Goal: Transaction & Acquisition: Purchase product/service

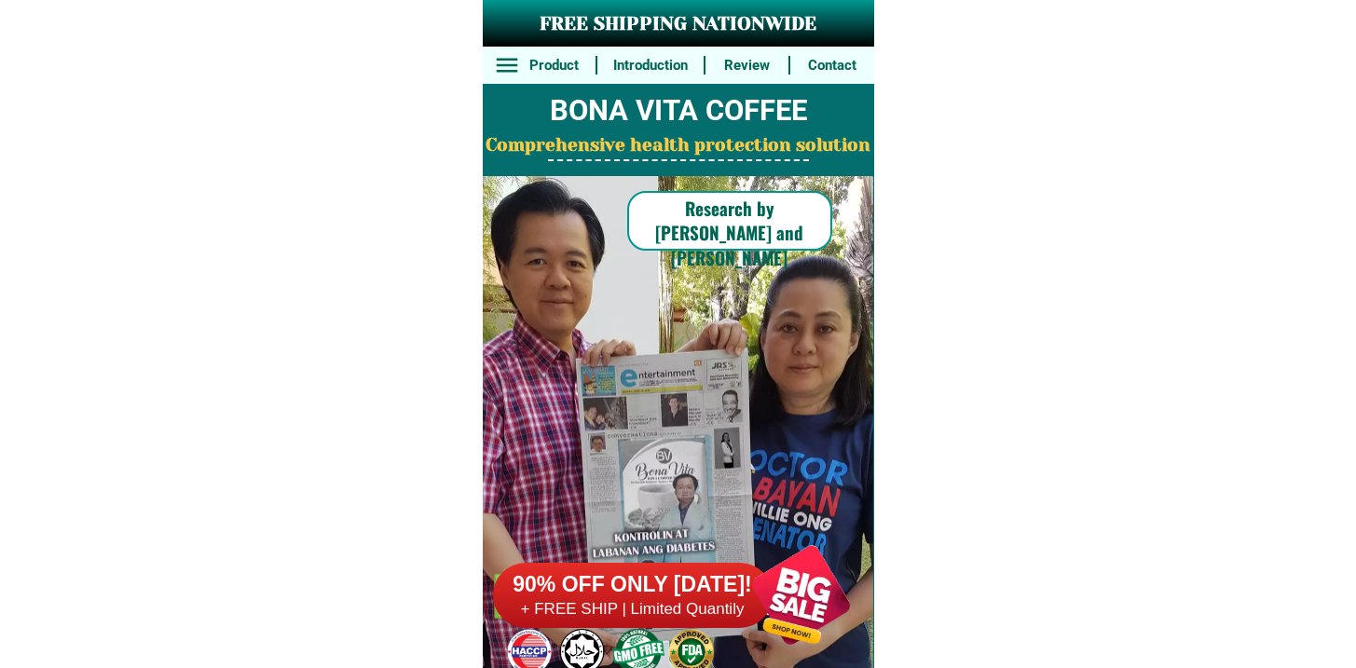
click at [698, 607] on h6 "+ FREE SHIP | Limited Quantily" at bounding box center [633, 609] width 280 height 21
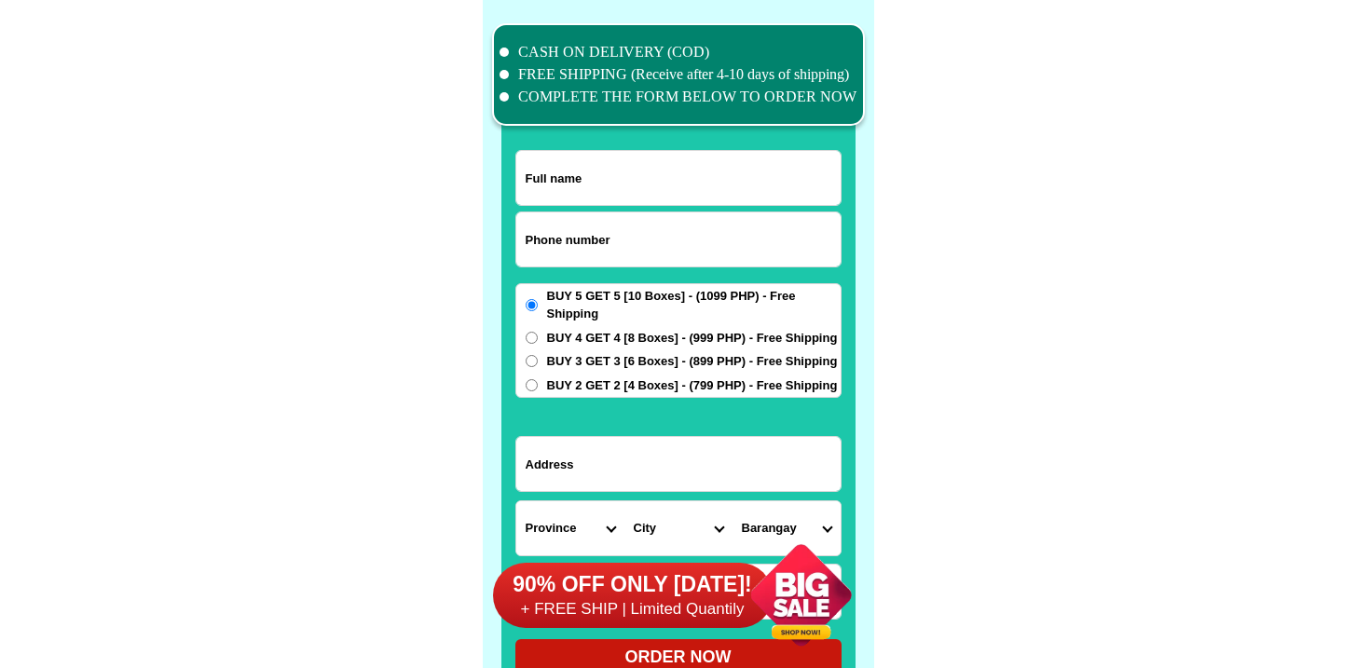
scroll to position [14489, 0]
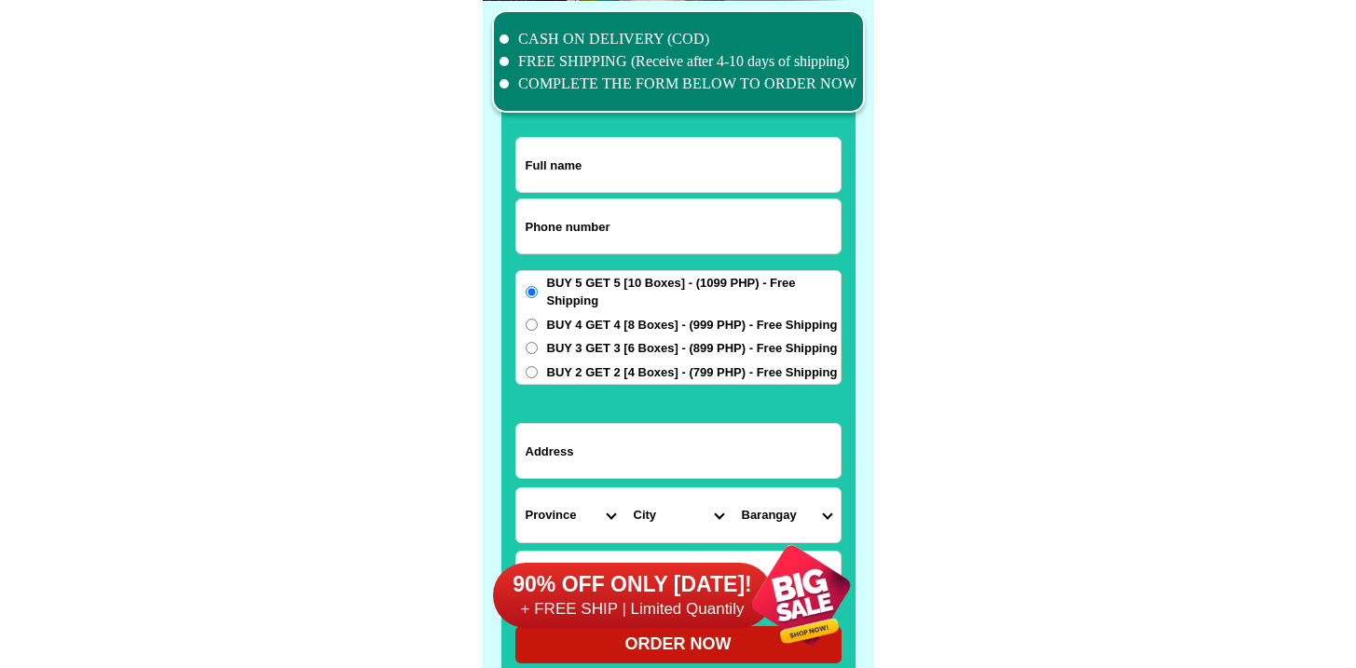
click at [610, 240] on input "Input phone_number" at bounding box center [678, 226] width 324 height 54
paste input "9277948663"
click at [528, 227] on input "9277948663" at bounding box center [678, 226] width 324 height 54
type input "09277948663"
click at [601, 210] on input "09277948663" at bounding box center [678, 226] width 324 height 54
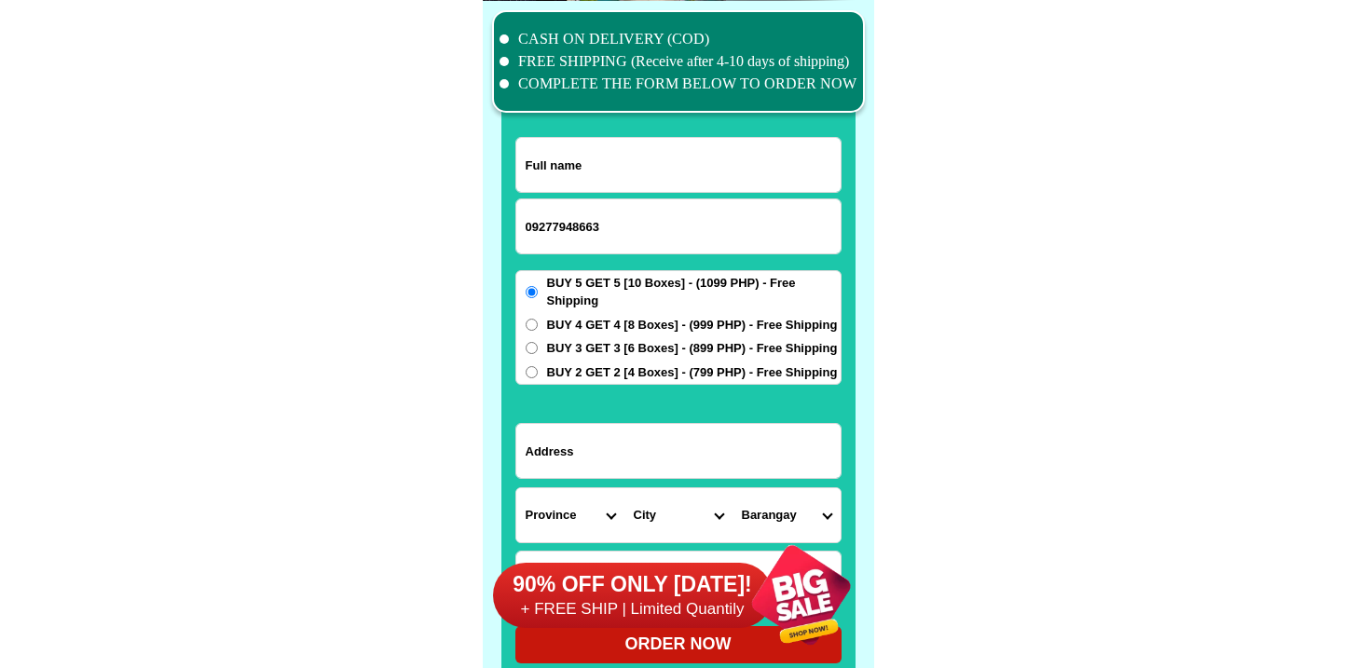
click at [612, 186] on input "Input full_name" at bounding box center [678, 165] width 324 height 54
click at [731, 177] on input "Input full_name" at bounding box center [678, 165] width 324 height 54
paste input "[PERSON_NAME]"
type input "[PERSON_NAME]"
click at [584, 326] on span "BUY 4 GET 4 [8 Boxes] - (999 PHP) - Free Shipping" at bounding box center [692, 325] width 291 height 19
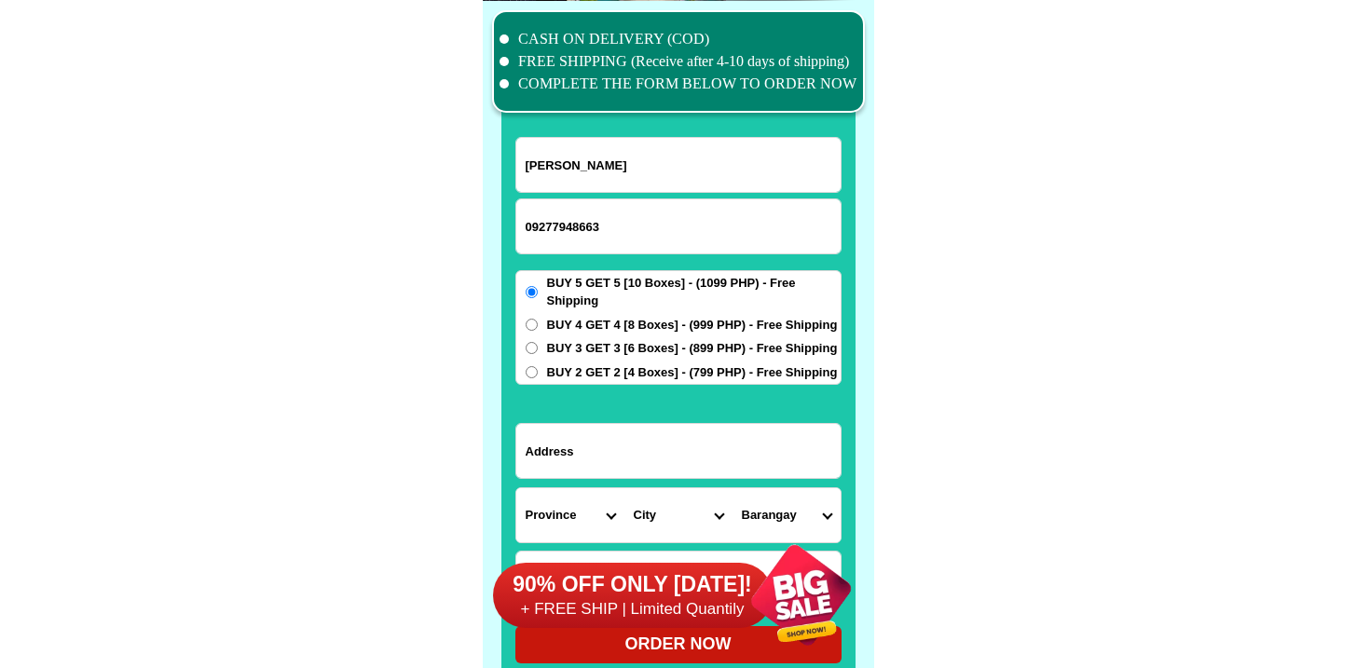
click at [538, 326] on input "BUY 4 GET 4 [8 Boxes] - (999 PHP) - Free Shipping" at bounding box center [532, 325] width 12 height 12
radio input "true"
click at [590, 451] on input "Input address" at bounding box center [678, 451] width 324 height 54
paste input "#3 sta. [PERSON_NAME],[GEOGRAPHIC_DATA], [GEOGRAPHIC_DATA]"
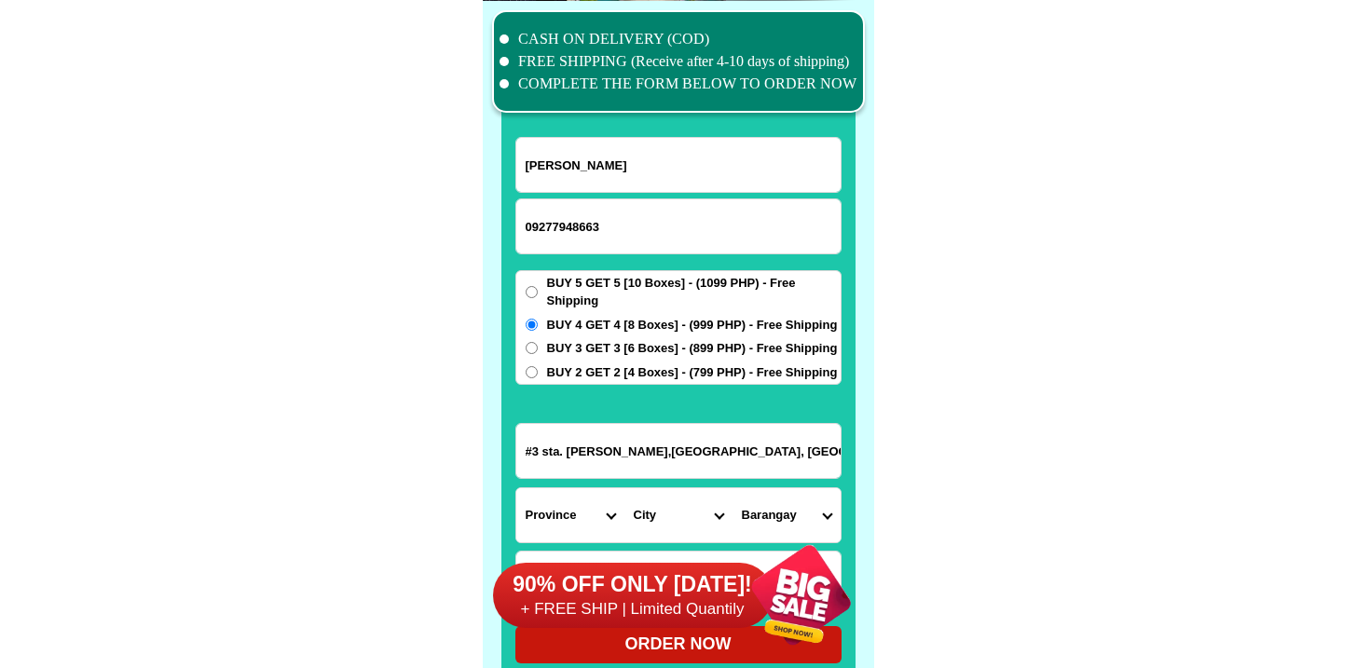
scroll to position [0, 62]
type input "#3 sta. [PERSON_NAME],[GEOGRAPHIC_DATA], [GEOGRAPHIC_DATA]"
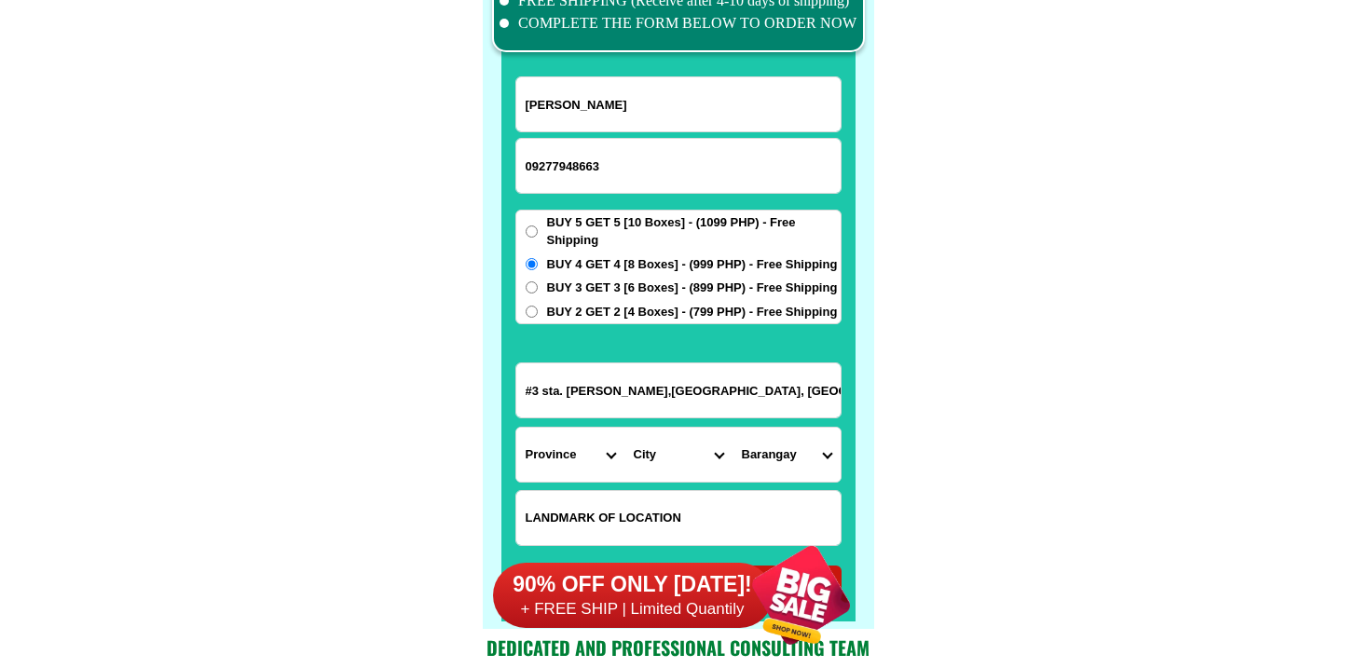
click at [624, 502] on input "Input LANDMARKOFLOCATION" at bounding box center [678, 518] width 324 height 54
paste input "[GEOGRAPHIC_DATA][DEMOGRAPHIC_DATA]...."
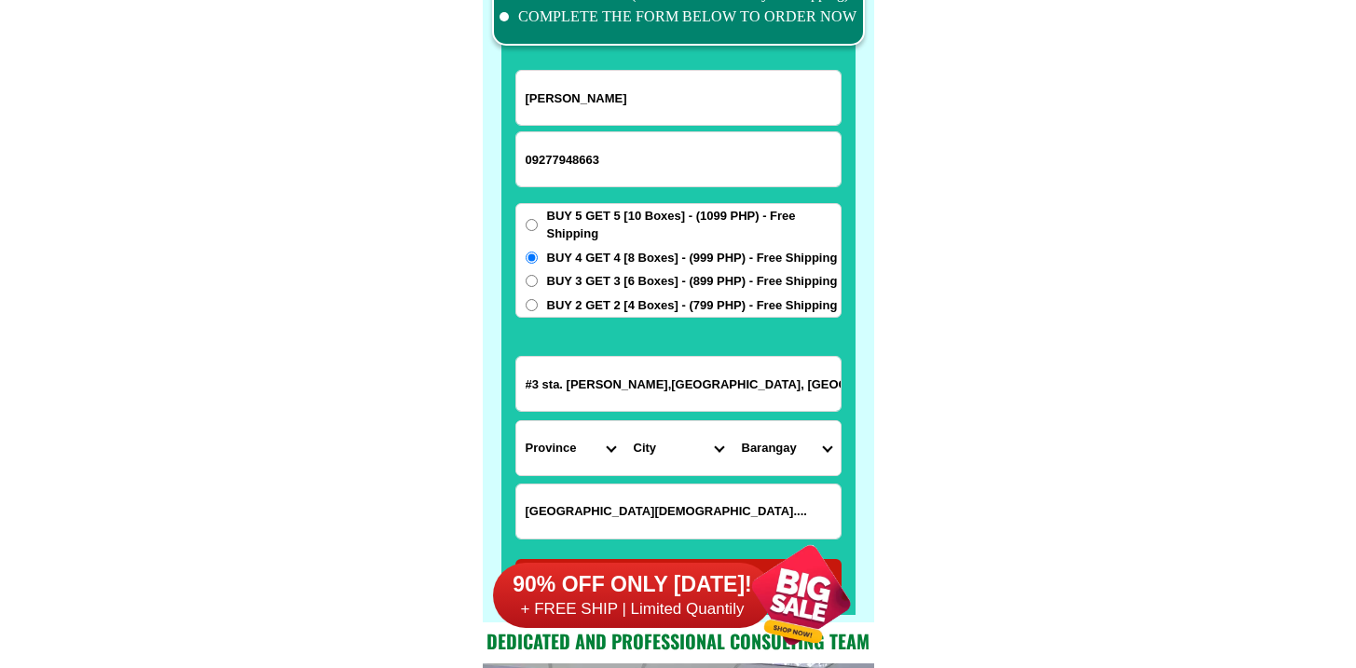
scroll to position [14557, 0]
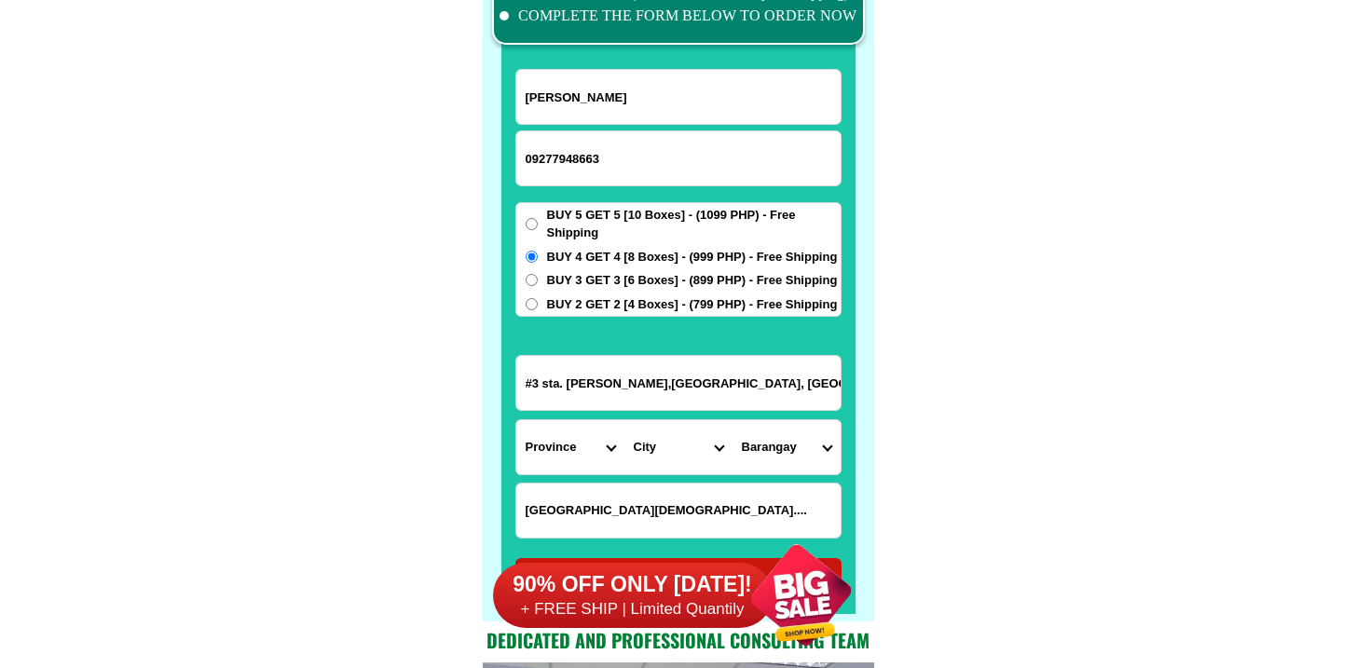
type input "[GEOGRAPHIC_DATA][DEMOGRAPHIC_DATA]...."
drag, startPoint x: 760, startPoint y: 370, endPoint x: 832, endPoint y: 386, distance: 74.4
click at [704, 384] on input "#3 sta. [PERSON_NAME],[GEOGRAPHIC_DATA], [GEOGRAPHIC_DATA]" at bounding box center [678, 383] width 324 height 54
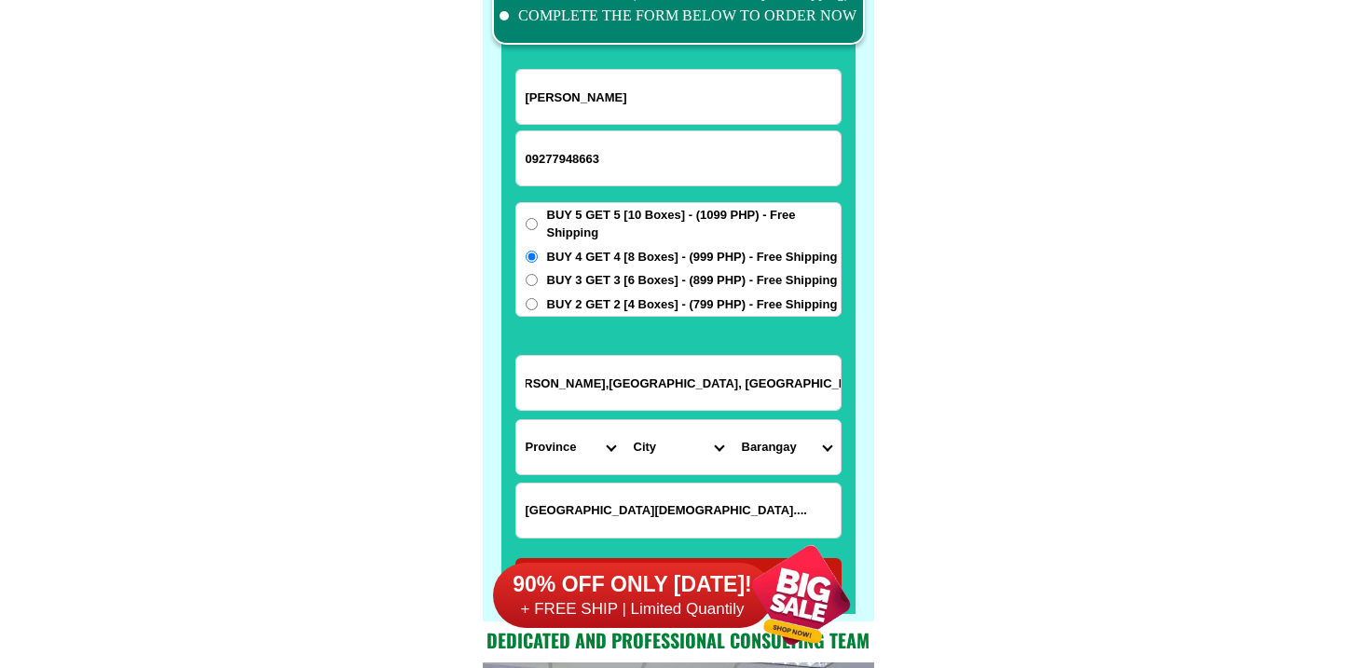
drag, startPoint x: 704, startPoint y: 384, endPoint x: 1061, endPoint y: 414, distance: 358.2
click at [597, 450] on select "Province [GEOGRAPHIC_DATA] [GEOGRAPHIC_DATA] [GEOGRAPHIC_DATA] [GEOGRAPHIC_DATA…" at bounding box center [570, 447] width 108 height 54
select select "63_170"
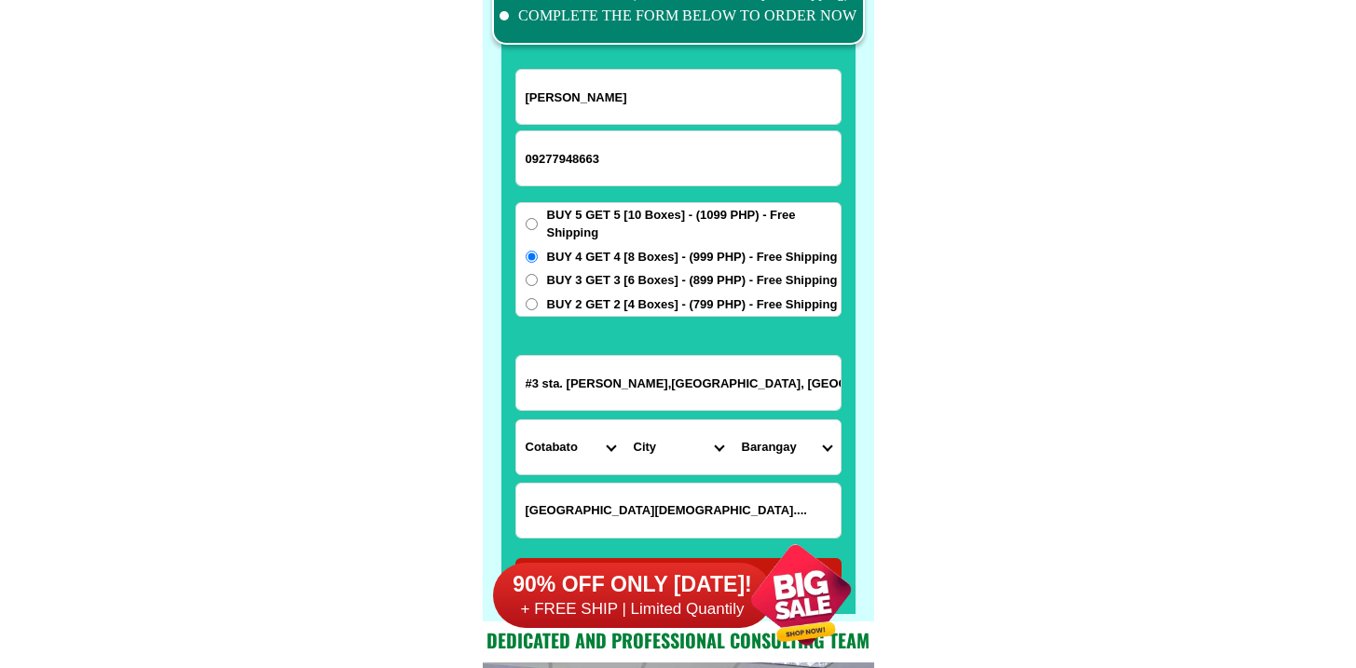
click at [516, 420] on select "Province [GEOGRAPHIC_DATA] [GEOGRAPHIC_DATA] [GEOGRAPHIC_DATA] [GEOGRAPHIC_DATA…" at bounding box center [570, 447] width 108 height 54
click at [673, 396] on input "#3 sta. [PERSON_NAME],[GEOGRAPHIC_DATA], [GEOGRAPHIC_DATA]" at bounding box center [678, 383] width 324 height 54
drag, startPoint x: 650, startPoint y: 386, endPoint x: 994, endPoint y: 414, distance: 345.1
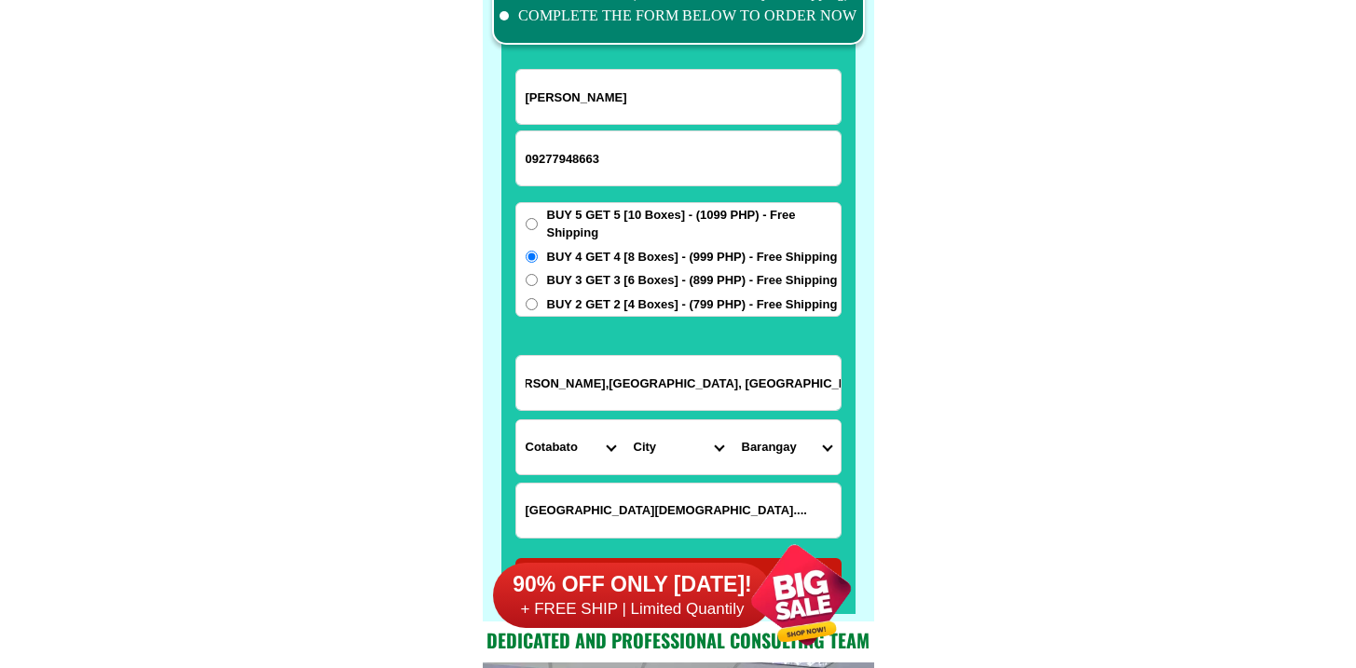
click at [668, 463] on select "City Alamada Aleosan Antipas Arakan Banisilan [GEOGRAPHIC_DATA]-city [GEOGRAPHI…" at bounding box center [678, 447] width 108 height 54
click at [676, 463] on select "City Alamada Aleosan Antipas Arakan Banisilan [GEOGRAPHIC_DATA]-city [GEOGRAPHI…" at bounding box center [678, 447] width 108 height 54
click at [621, 377] on input "#3 sta. [PERSON_NAME],[GEOGRAPHIC_DATA], [GEOGRAPHIC_DATA]" at bounding box center [678, 383] width 324 height 54
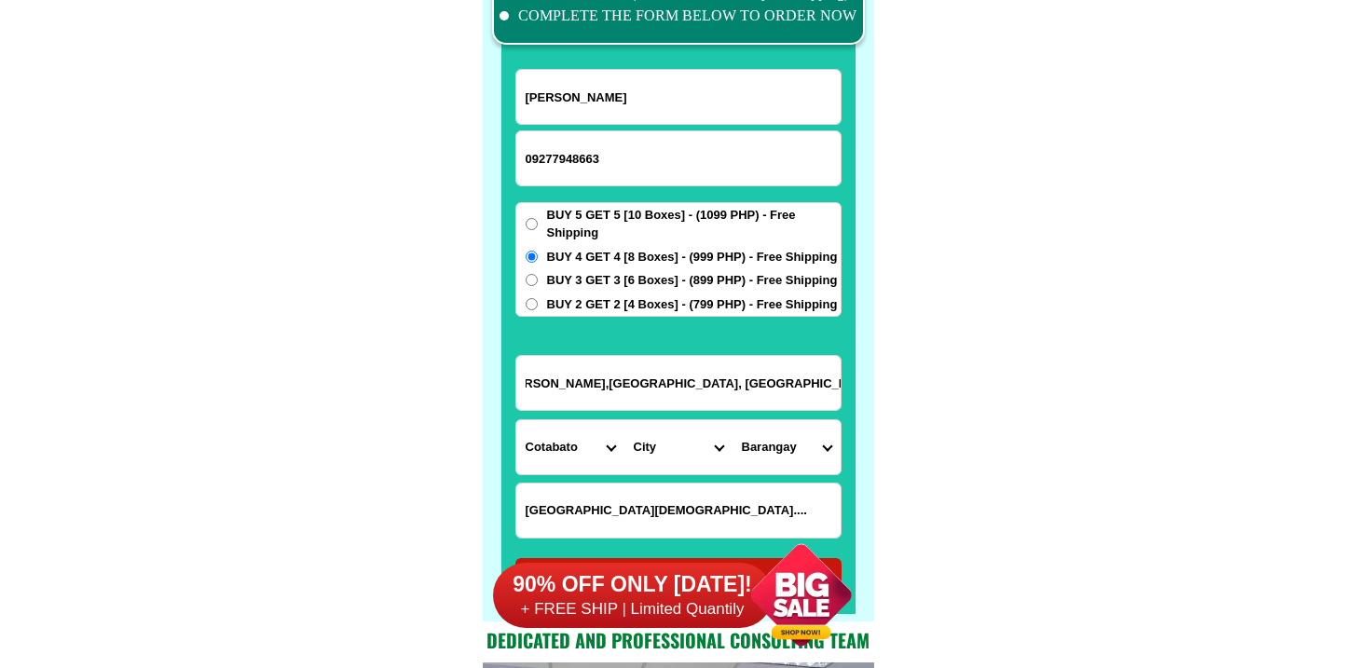
drag, startPoint x: 621, startPoint y: 377, endPoint x: 1012, endPoint y: 392, distance: 391.7
click at [659, 442] on select "City Alamada Aleosan Antipas Arakan Banisilan [GEOGRAPHIC_DATA]-city [GEOGRAPHI…" at bounding box center [678, 447] width 108 height 54
select select "63_170201"
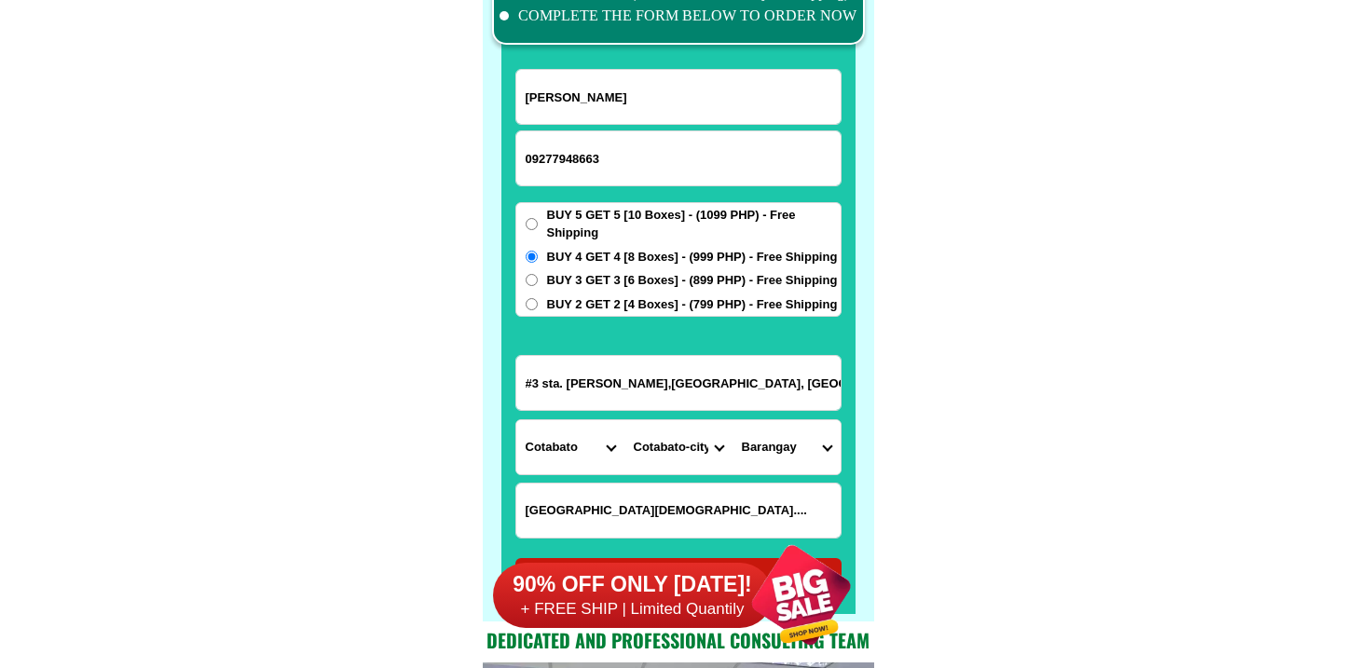
click at [624, 420] on select "City Alamada Aleosan Antipas Arakan Banisilan [GEOGRAPHIC_DATA]-city [GEOGRAPHI…" at bounding box center [678, 447] width 108 height 54
click at [711, 379] on input "#3 sta. [PERSON_NAME],[GEOGRAPHIC_DATA], [GEOGRAPHIC_DATA]" at bounding box center [678, 383] width 324 height 54
click at [694, 388] on input "#3 sta. [PERSON_NAME],[GEOGRAPHIC_DATA], [GEOGRAPHIC_DATA]" at bounding box center [678, 383] width 324 height 54
drag, startPoint x: 734, startPoint y: 385, endPoint x: 989, endPoint y: 396, distance: 254.7
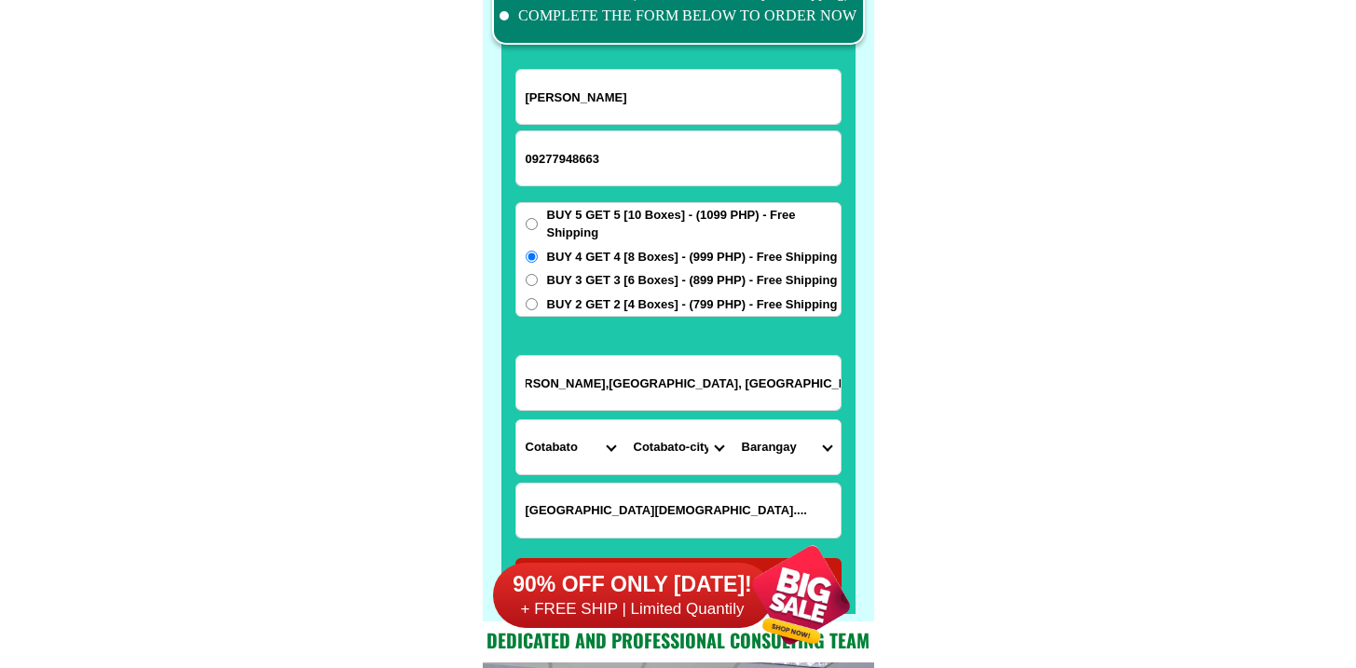
click at [779, 389] on input "#3 sta. [PERSON_NAME],[GEOGRAPHIC_DATA], [GEOGRAPHIC_DATA]" at bounding box center [678, 383] width 324 height 54
click at [799, 445] on select "Barangay [GEOGRAPHIC_DATA] i Bagua ii Bagua iii Kalanganan [GEOGRAPHIC_DATA] i …" at bounding box center [787, 447] width 108 height 54
click at [637, 382] on input "#3 sta. [PERSON_NAME],[GEOGRAPHIC_DATA], [GEOGRAPHIC_DATA]" at bounding box center [678, 383] width 324 height 54
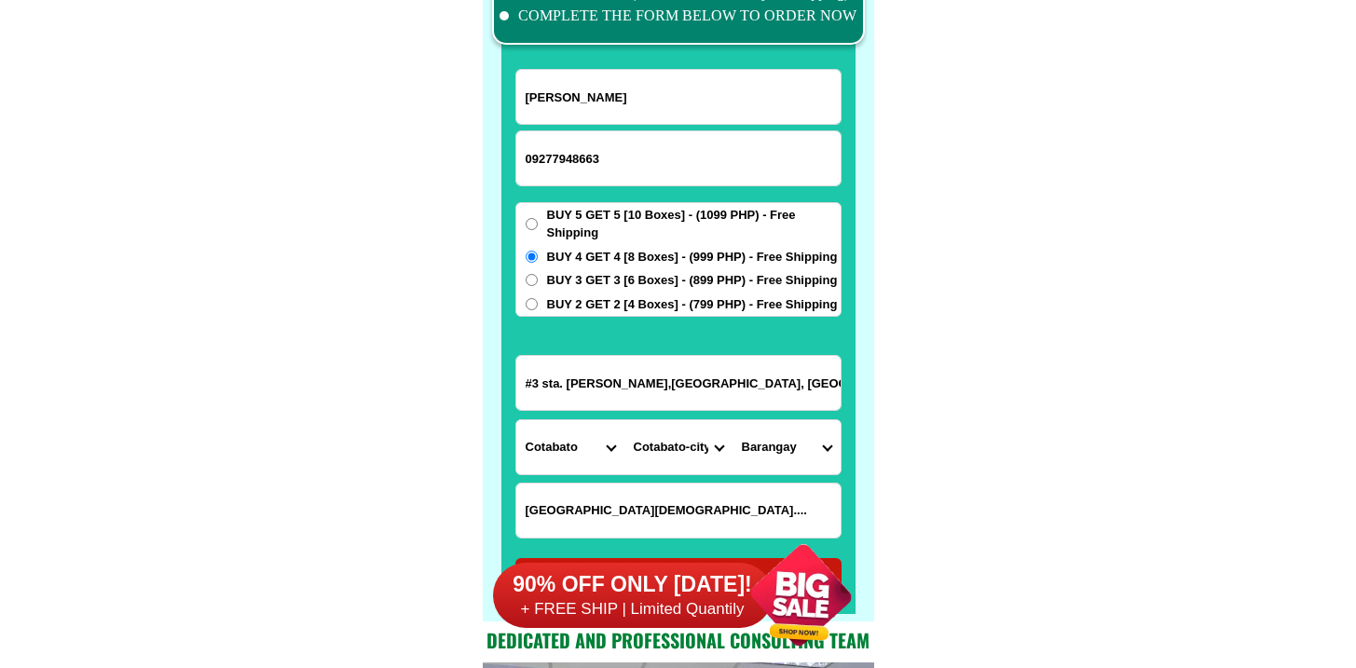
click at [637, 382] on input "#3 sta. [PERSON_NAME],[GEOGRAPHIC_DATA], [GEOGRAPHIC_DATA]" at bounding box center [678, 383] width 324 height 54
click at [798, 452] on select "Barangay [GEOGRAPHIC_DATA] i Bagua ii Bagua iii Kalanganan [GEOGRAPHIC_DATA] i …" at bounding box center [787, 447] width 108 height 54
click at [663, 384] on input "#3 sta. [PERSON_NAME],[GEOGRAPHIC_DATA], [GEOGRAPHIC_DATA]" at bounding box center [678, 383] width 324 height 54
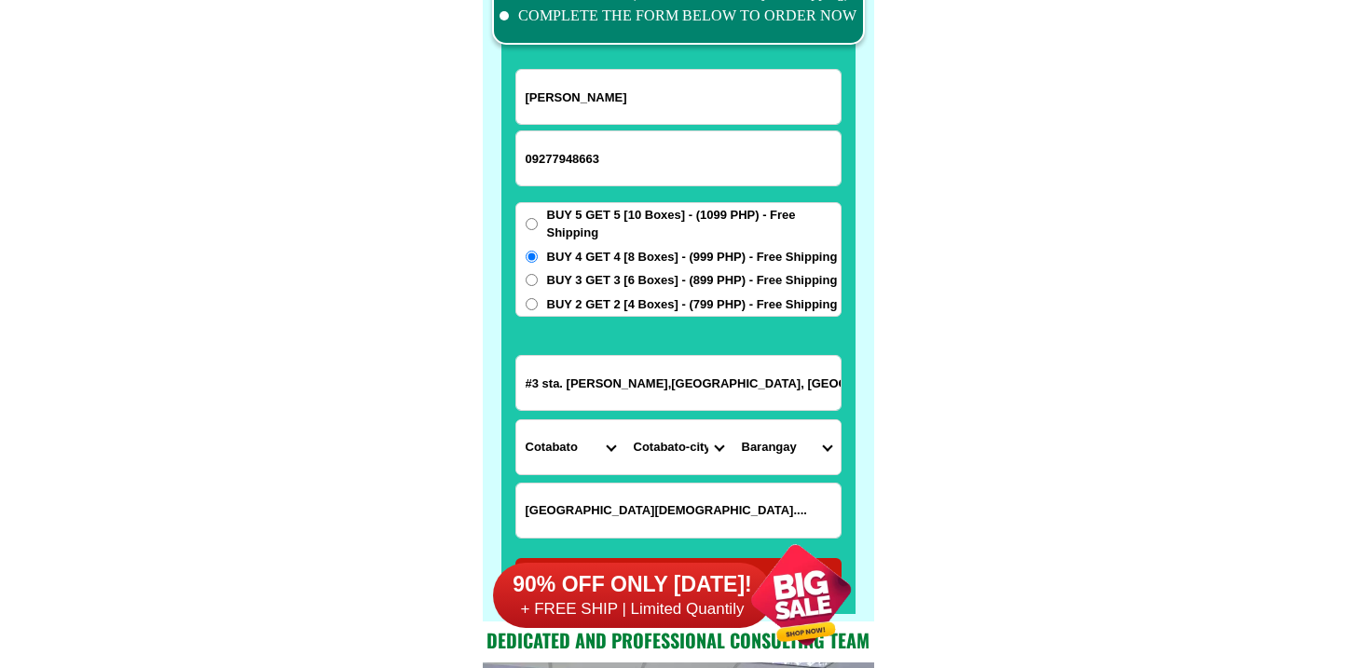
click at [663, 384] on input "#3 sta. [PERSON_NAME],[GEOGRAPHIC_DATA], [GEOGRAPHIC_DATA]" at bounding box center [678, 383] width 324 height 54
click at [823, 432] on select "Barangay [GEOGRAPHIC_DATA] i Bagua ii Bagua iii Kalanganan [GEOGRAPHIC_DATA] i …" at bounding box center [787, 447] width 108 height 54
select select "63_17020132"
click at [733, 420] on select "Barangay [GEOGRAPHIC_DATA] i Bagua ii Bagua iii Kalanganan [GEOGRAPHIC_DATA] i …" at bounding box center [787, 447] width 108 height 54
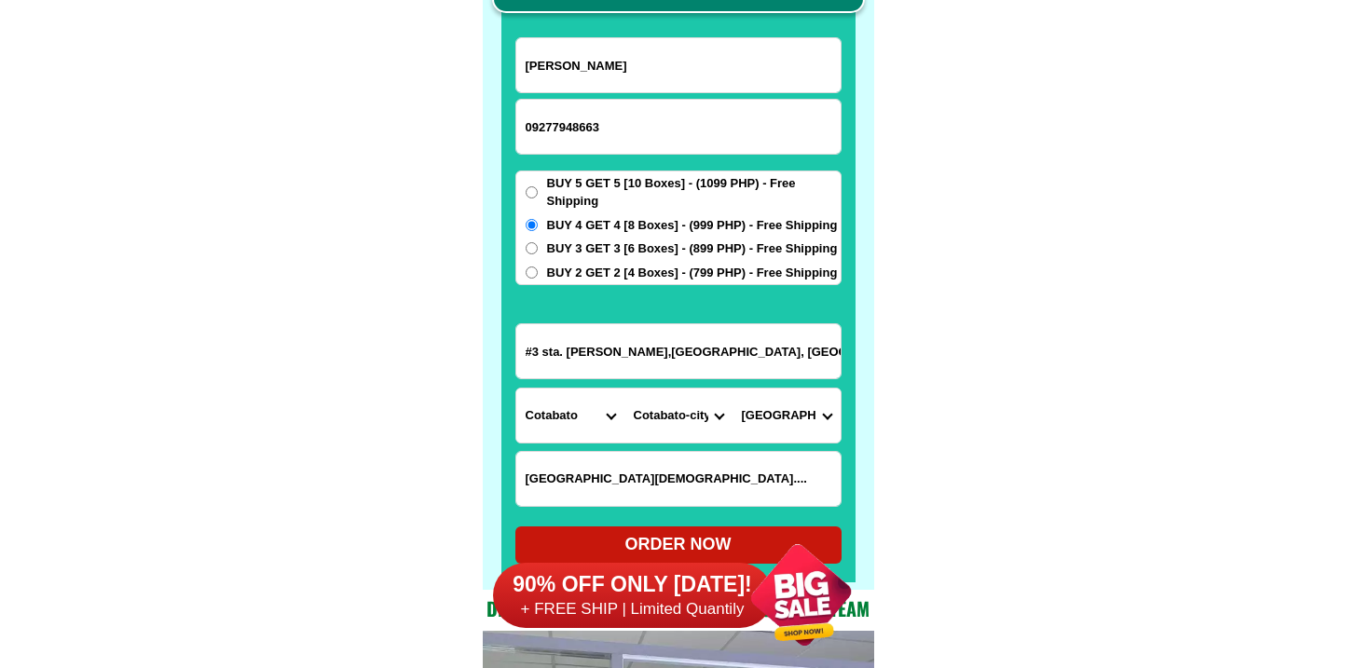
scroll to position [14812, 0]
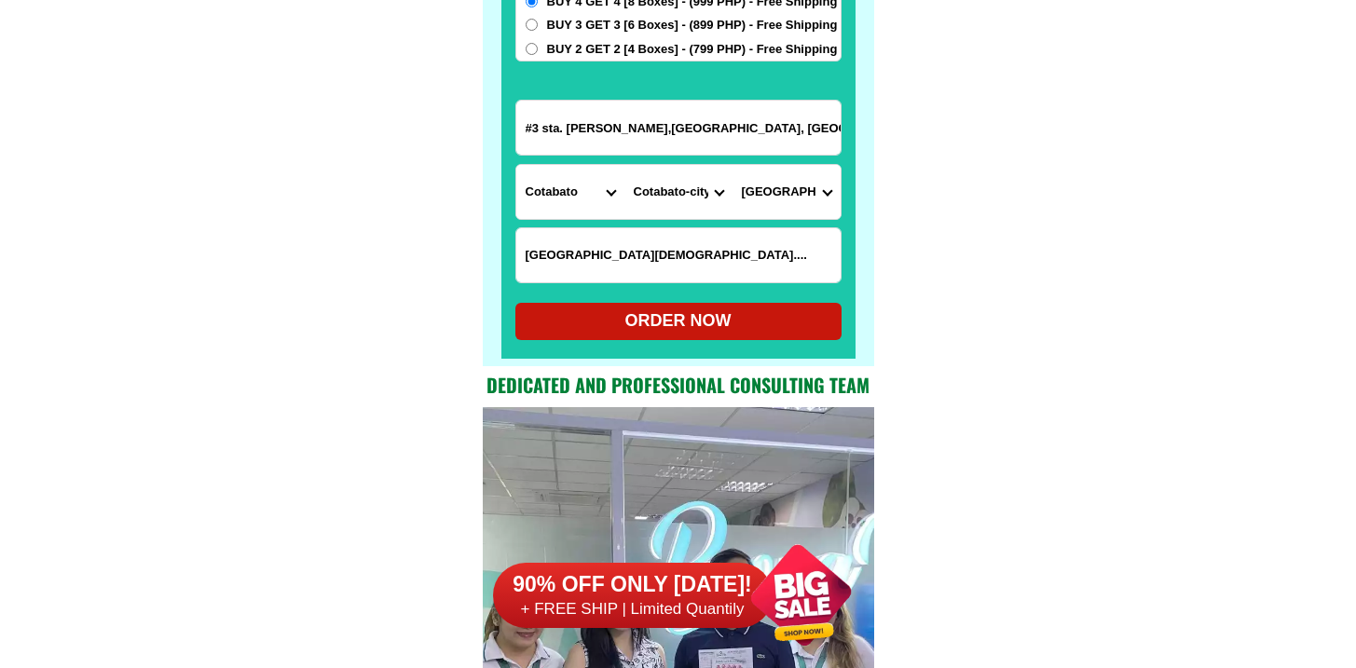
click at [658, 333] on div "ORDER NOW" at bounding box center [678, 321] width 326 height 25
type input "[PERSON_NAME]"
radio input "true"
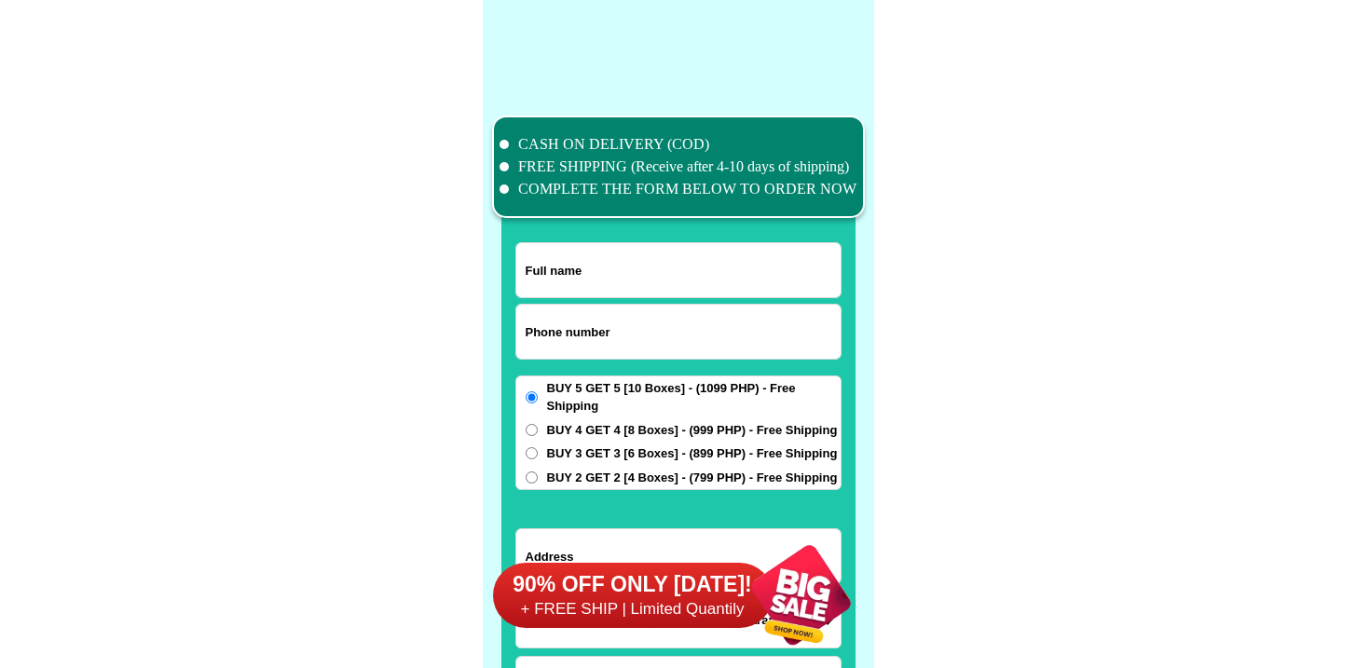
scroll to position [14489, 0]
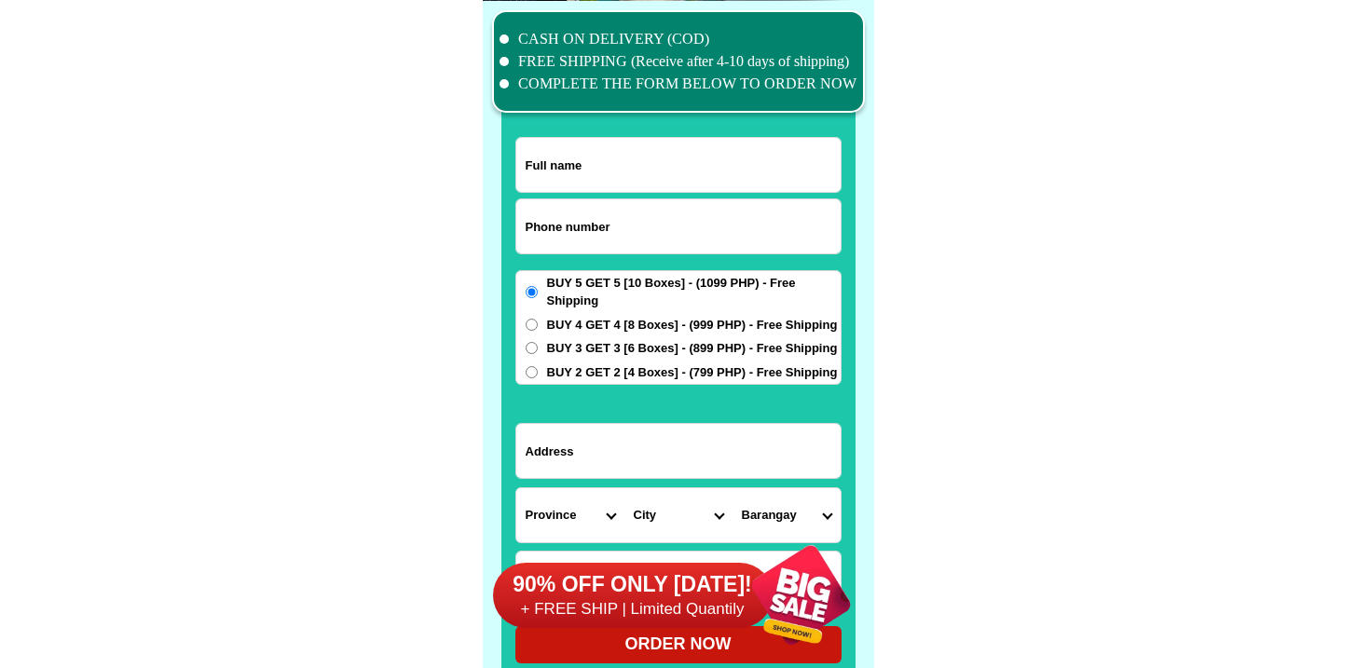
click at [610, 226] on input "Input phone_number" at bounding box center [678, 226] width 324 height 54
click at [528, 230] on input "v" at bounding box center [678, 226] width 324 height 54
paste input "9082599029"
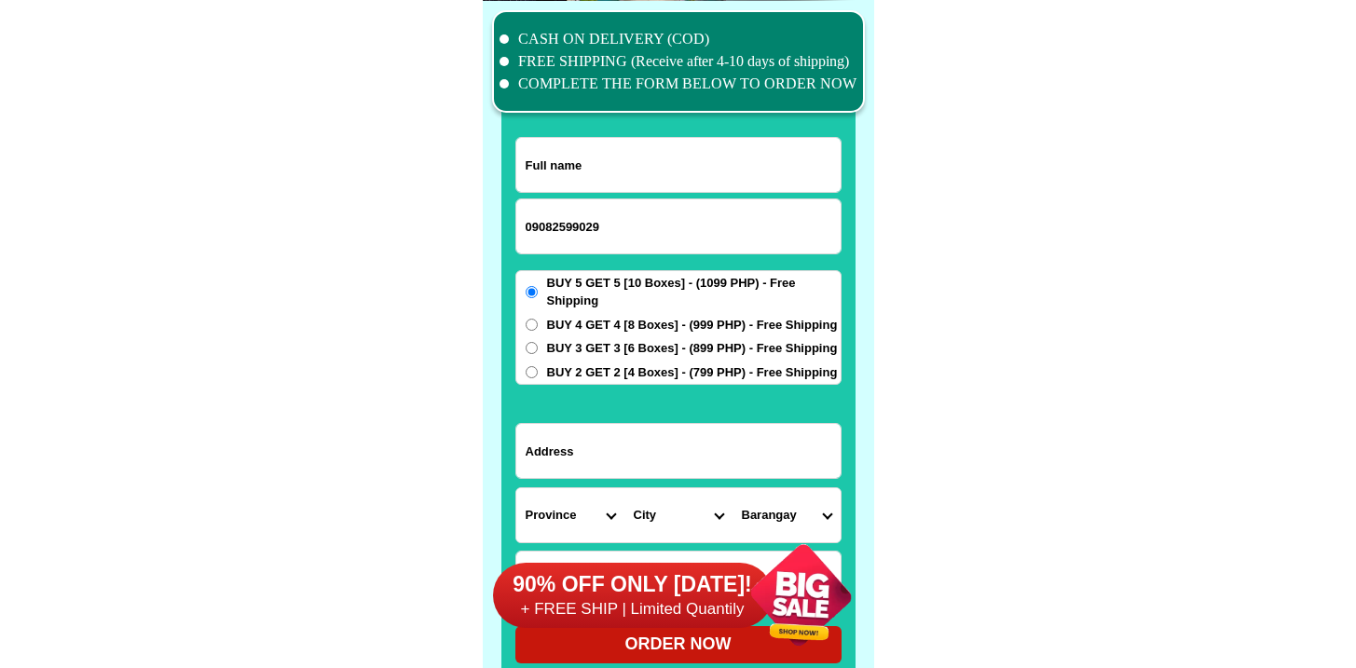
type input "09082599029"
click at [603, 172] on input "Input full_name" at bounding box center [678, 165] width 324 height 54
paste input "Bernardita Ramos"
type input "Bernardita Ramos"
click at [599, 452] on input "Input address" at bounding box center [678, 451] width 324 height 54
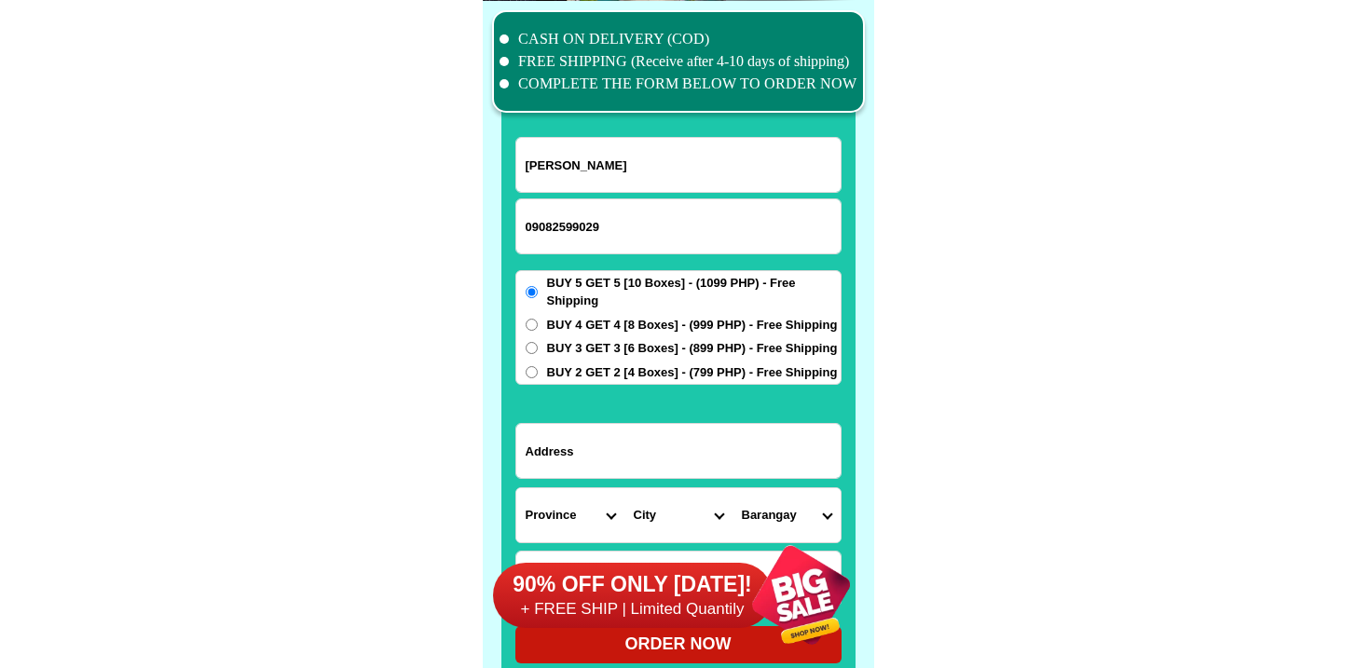
paste input "Ramos Comound Balindog hiway ptk 3b, Kidapawan City North Cotabato"
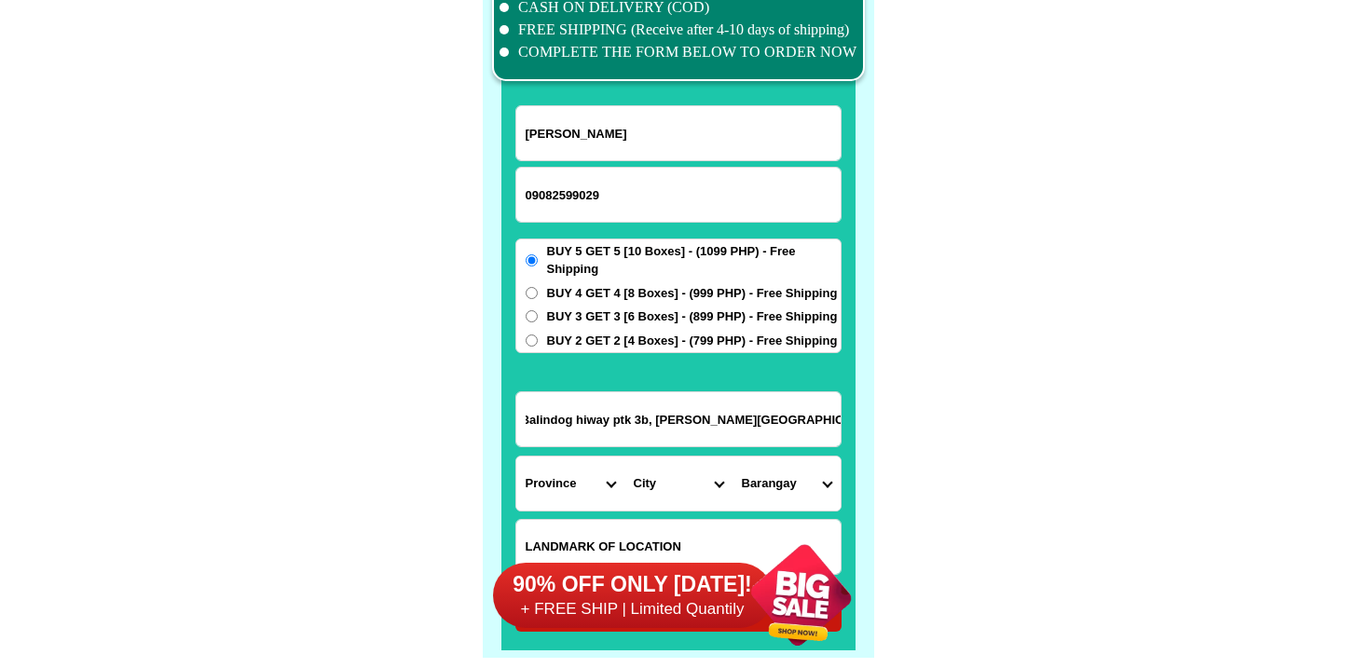
scroll to position [14521, 0]
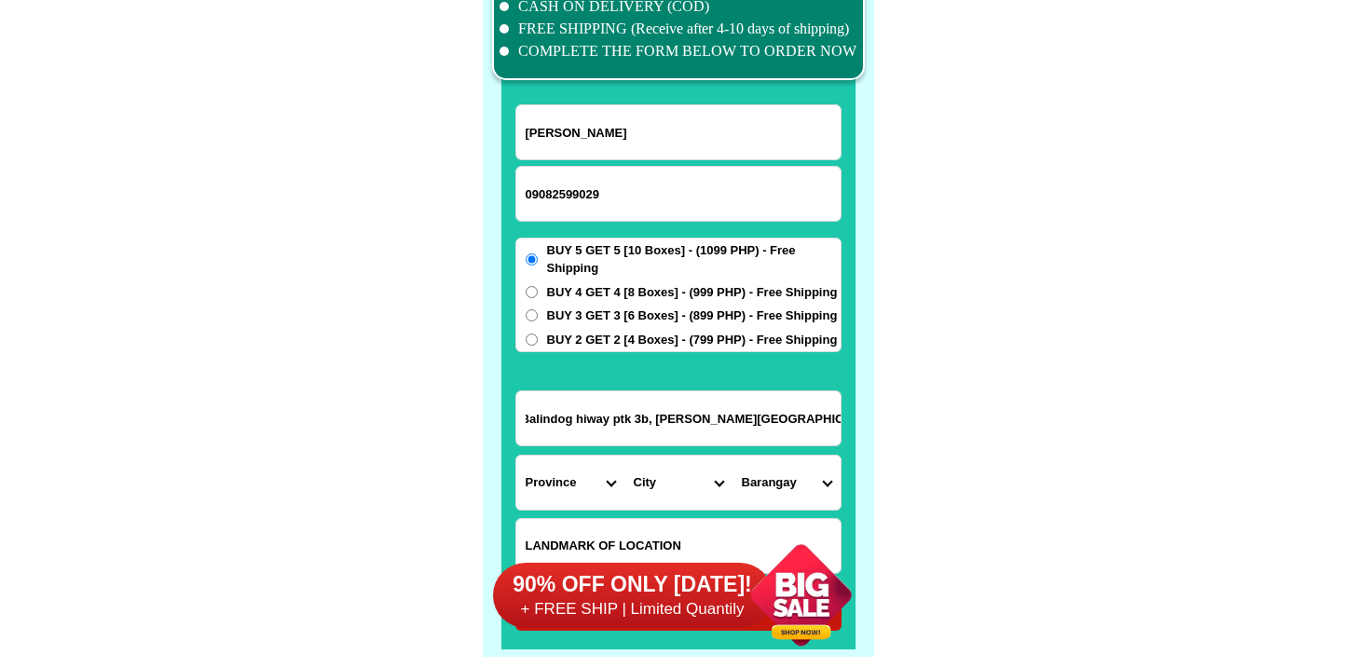
type input "Ramos Comound Balindog hiway ptk 3b, Kidapawan City North Cotabato"
click at [580, 473] on select "Province [GEOGRAPHIC_DATA] [GEOGRAPHIC_DATA] [GEOGRAPHIC_DATA] [GEOGRAPHIC_DATA…" at bounding box center [570, 483] width 108 height 54
select select "63_170"
click at [516, 456] on select "Province [GEOGRAPHIC_DATA] [GEOGRAPHIC_DATA] [GEOGRAPHIC_DATA] [GEOGRAPHIC_DATA…" at bounding box center [570, 483] width 108 height 54
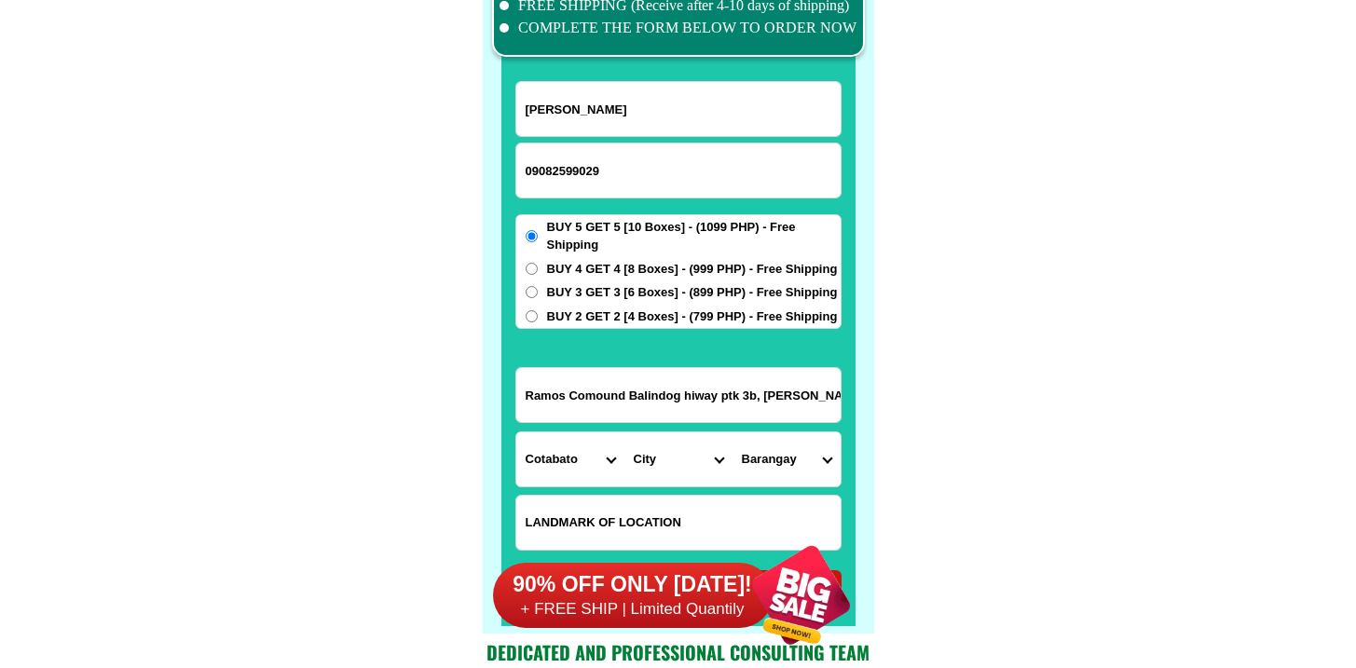
scroll to position [14710, 0]
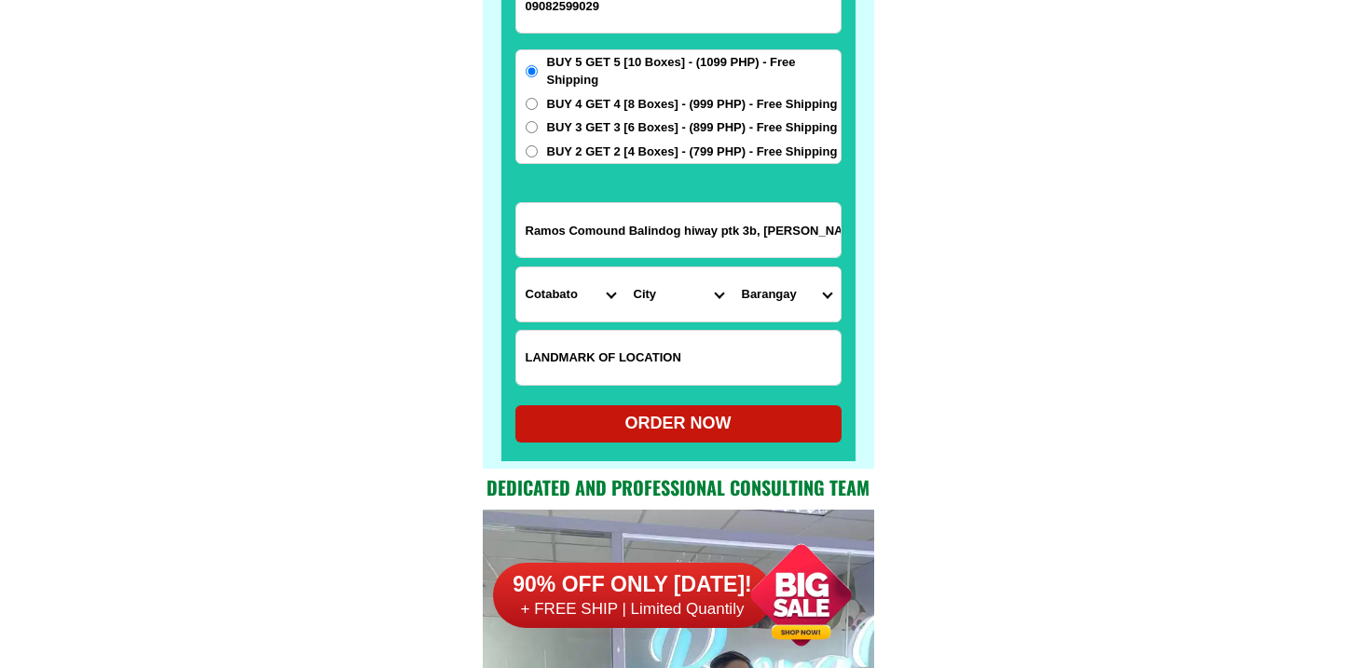
click at [655, 323] on form "Bernardita Ramos 09082599029 ORDER NOW Ramos Comound Balindog hiway ptk 3b, Kid…" at bounding box center [678, 179] width 326 height 527
click at [661, 314] on select "City Alamada Aleosan Antipas Arakan Banisilan [GEOGRAPHIC_DATA]-city [GEOGRAPHI…" at bounding box center [678, 294] width 108 height 54
select select "63_1704381"
click at [624, 267] on select "City Alamada Aleosan Antipas Arakan Banisilan [GEOGRAPHIC_DATA]-city [GEOGRAPHI…" at bounding box center [678, 294] width 108 height 54
click at [756, 242] on input "Ramos Comound Balindog hiway ptk 3b, Kidapawan City North Cotabato" at bounding box center [678, 230] width 324 height 54
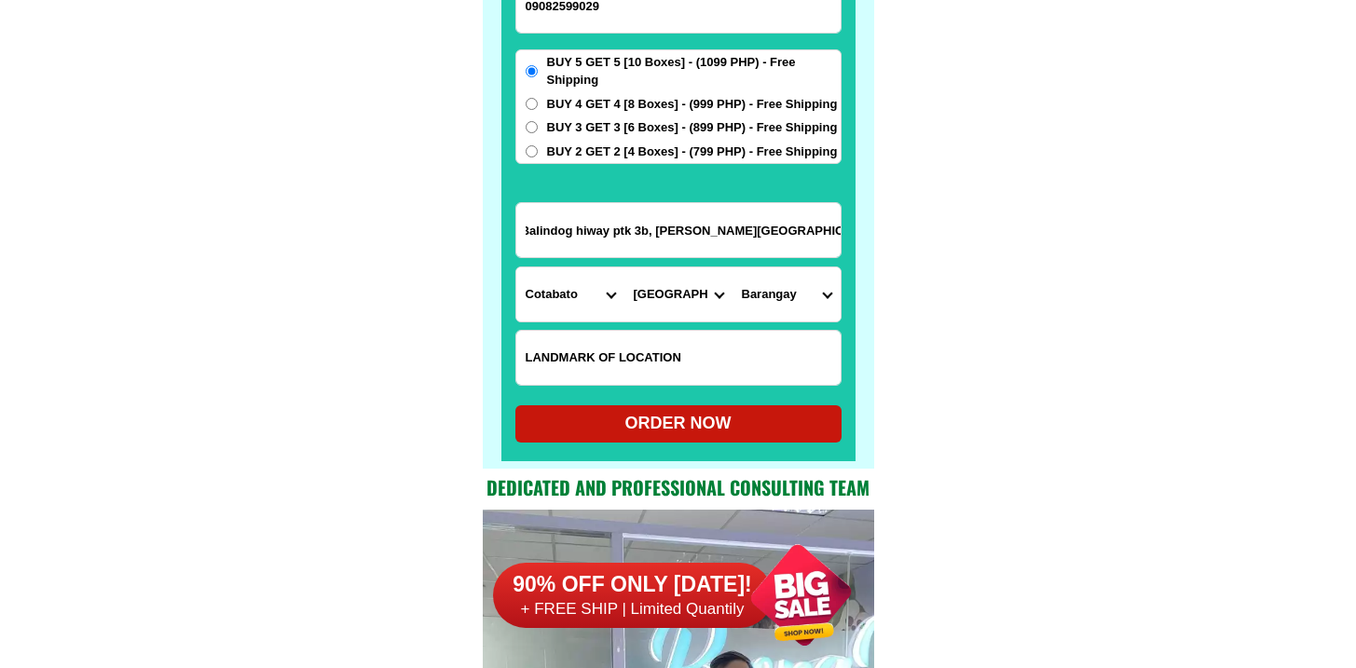
scroll to position [0, 0]
drag, startPoint x: 690, startPoint y: 220, endPoint x: 629, endPoint y: 247, distance: 66.3
click at [629, 247] on input "Ramos Comound Balindog hiway ptk 3b, Kidapawan City North Cotabato" at bounding box center [678, 230] width 324 height 54
click at [805, 295] on select "Barangay Amas Amazion Balabag Balindog Benoligan Berada Gayola Ginatilan Ilomav…" at bounding box center [787, 294] width 108 height 54
select select "63_17043813989"
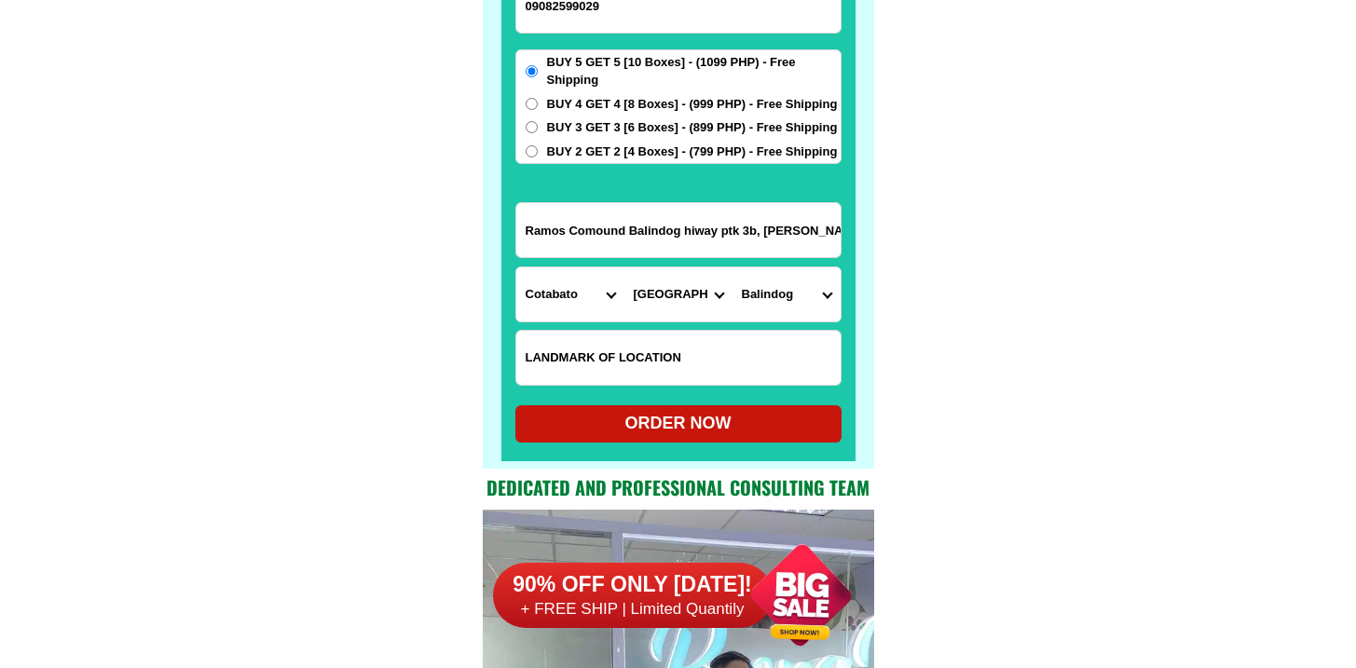
click at [733, 267] on select "Barangay Amas Amazion Balabag Balindog Benoligan Berada Gayola Ginatilan Ilomav…" at bounding box center [787, 294] width 108 height 54
click at [674, 416] on div "ORDER NOW" at bounding box center [678, 423] width 326 height 25
type input "Ramos Comound Balindog hiway ptk 3b, Kidapawan City North Cotabato"
radio input "true"
